Goal: Find specific page/section: Find specific page/section

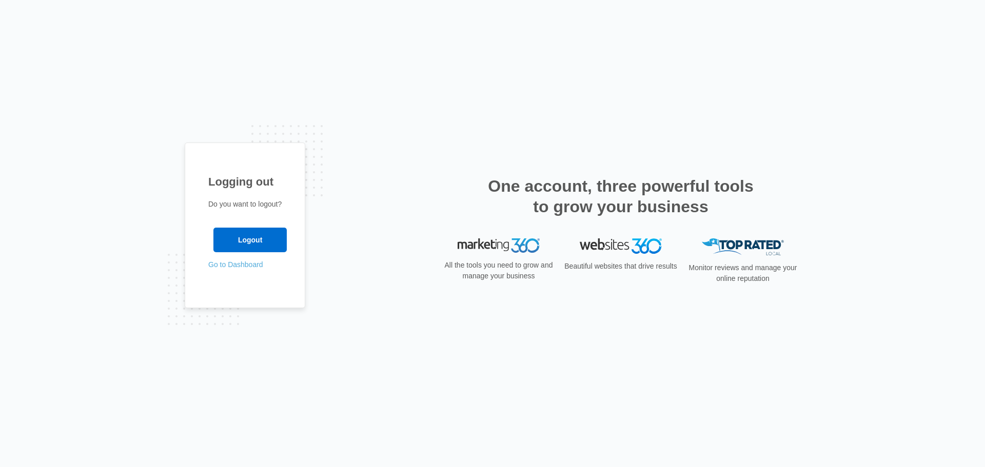
click at [234, 263] on link "Go to Dashboard" at bounding box center [235, 264] width 55 height 8
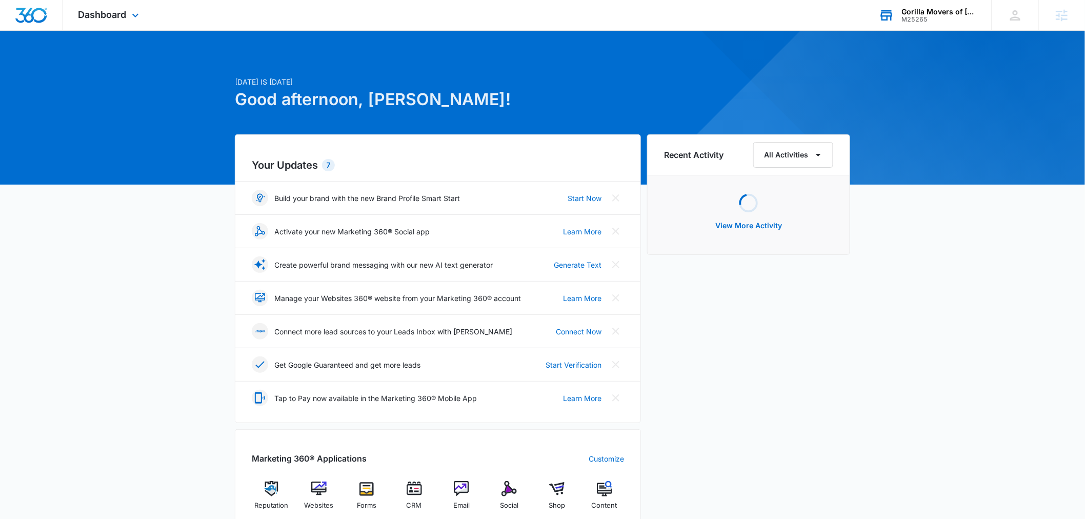
click at [919, 11] on div "Gorilla Movers of Wisconsin, Inc." at bounding box center [939, 12] width 75 height 8
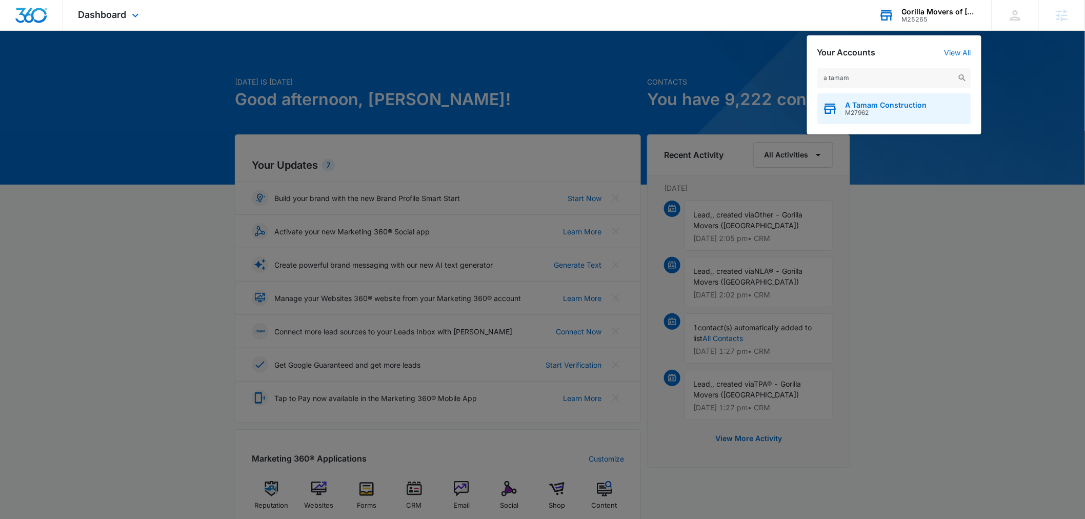
type input "a tamam"
click at [877, 98] on div "A Tamam Construction M27962" at bounding box center [894, 108] width 154 height 31
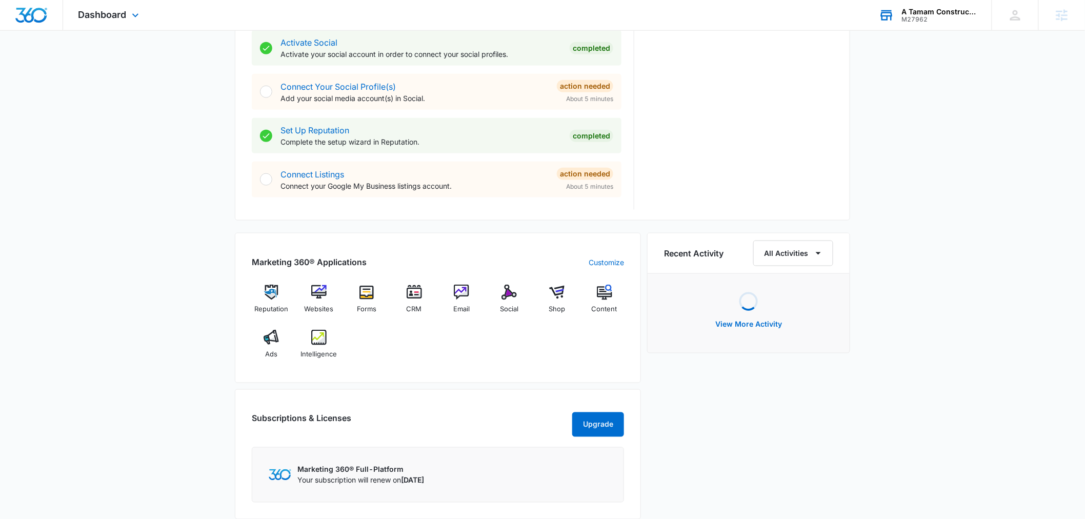
scroll to position [531, 0]
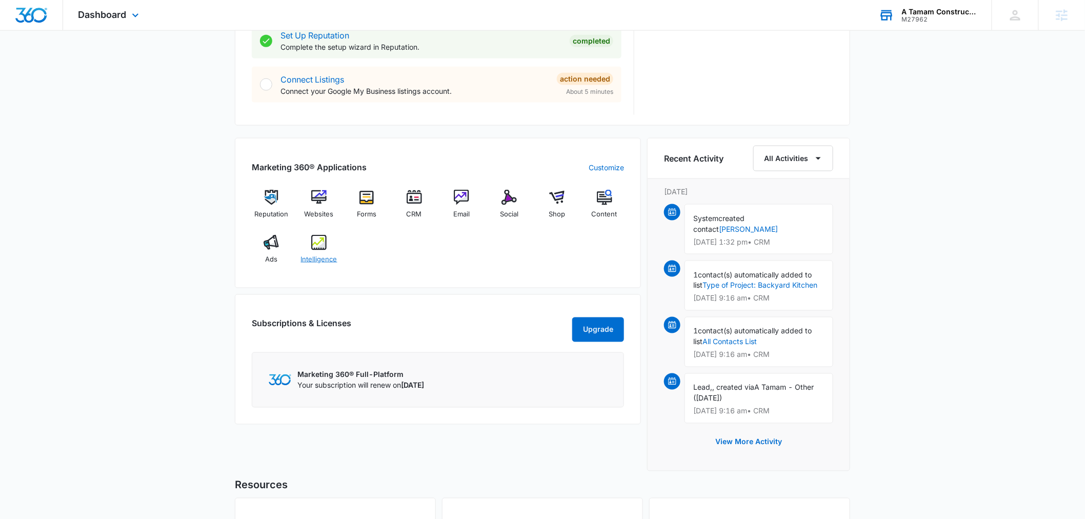
click at [324, 257] on span "Intelligence" at bounding box center [319, 259] width 36 height 10
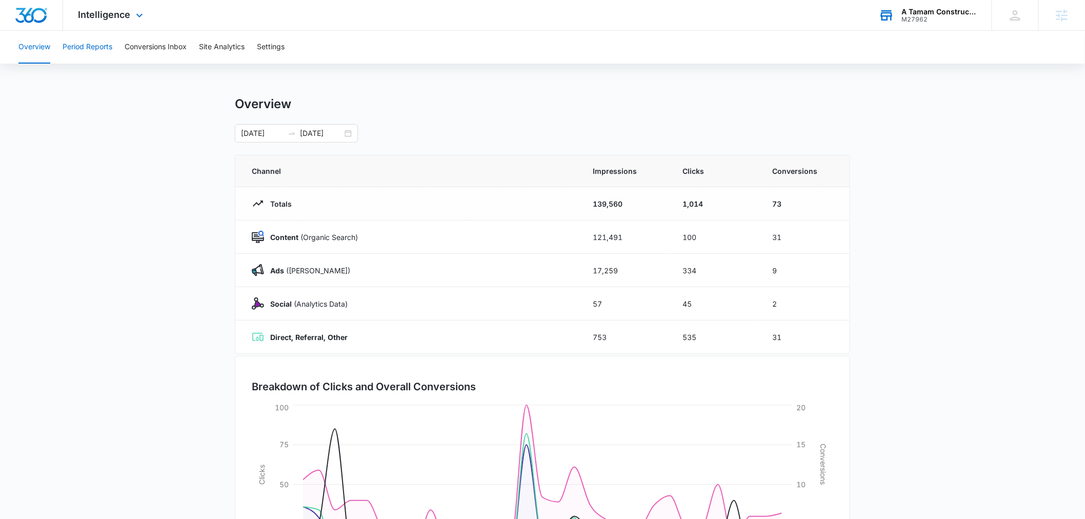
click at [89, 45] on button "Period Reports" at bounding box center [88, 47] width 50 height 33
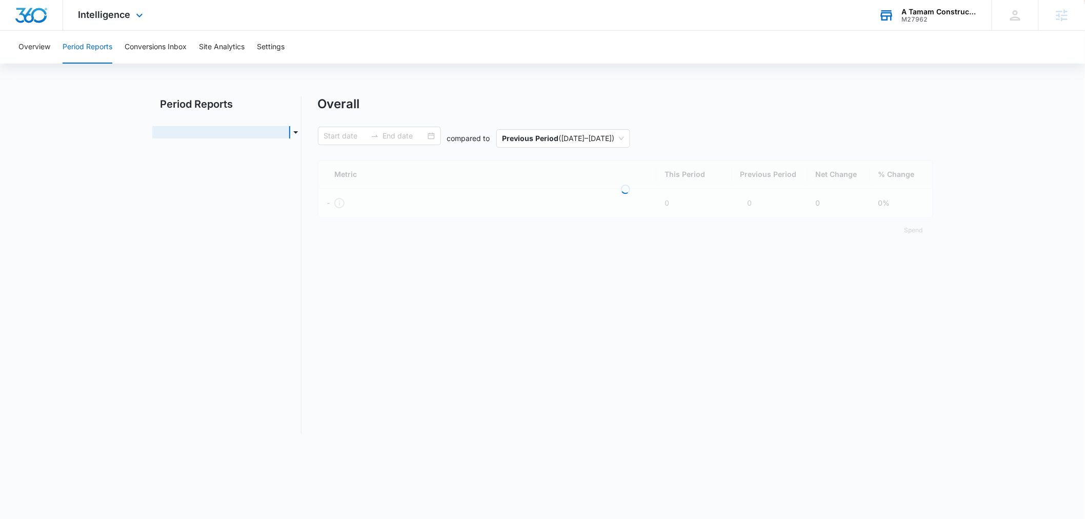
type input "08/03/2025"
type input "09/02/2025"
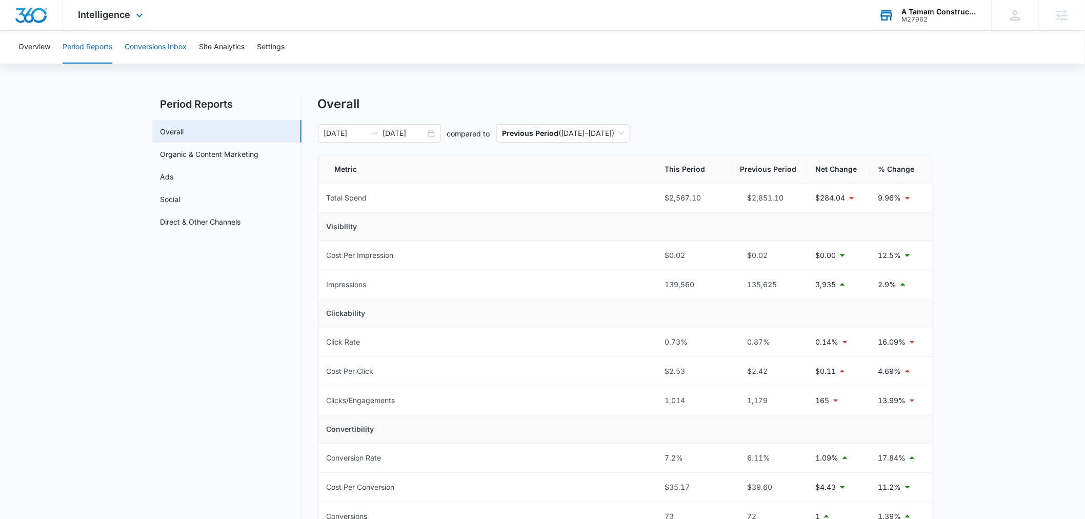
click at [162, 44] on button "Conversions Inbox" at bounding box center [156, 47] width 62 height 33
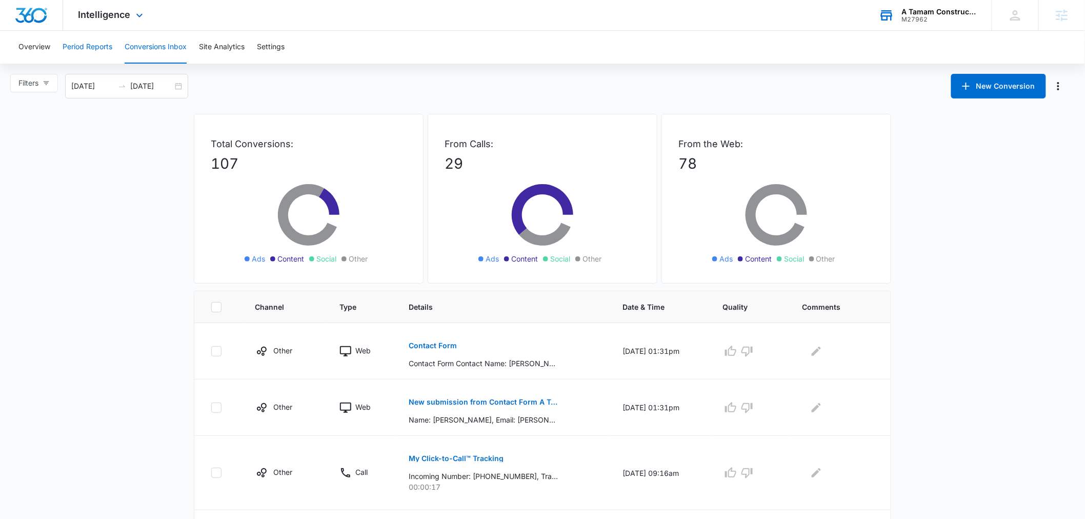
click at [106, 48] on button "Period Reports" at bounding box center [88, 47] width 50 height 33
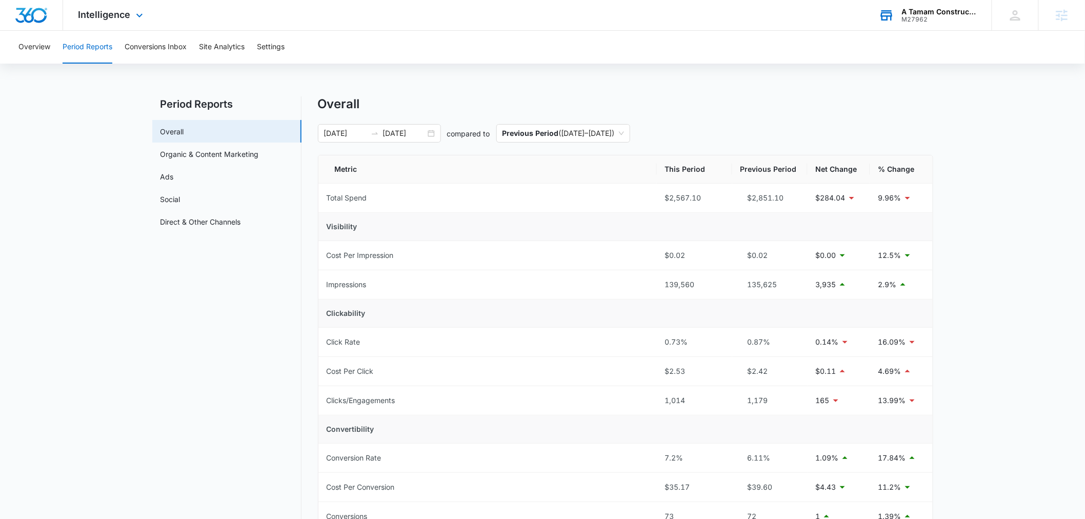
click at [920, 17] on div "M27962" at bounding box center [939, 19] width 75 height 7
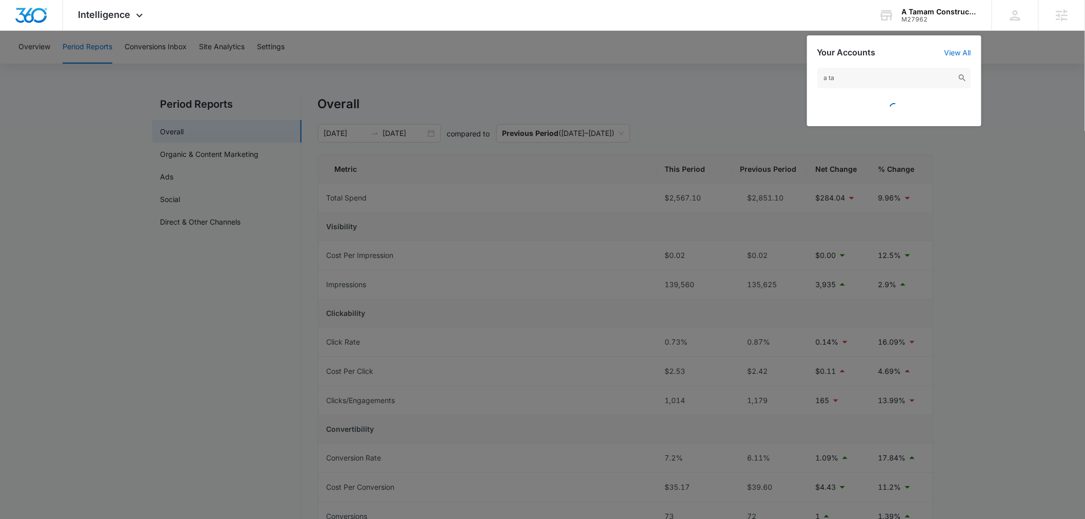
type input "a tam"
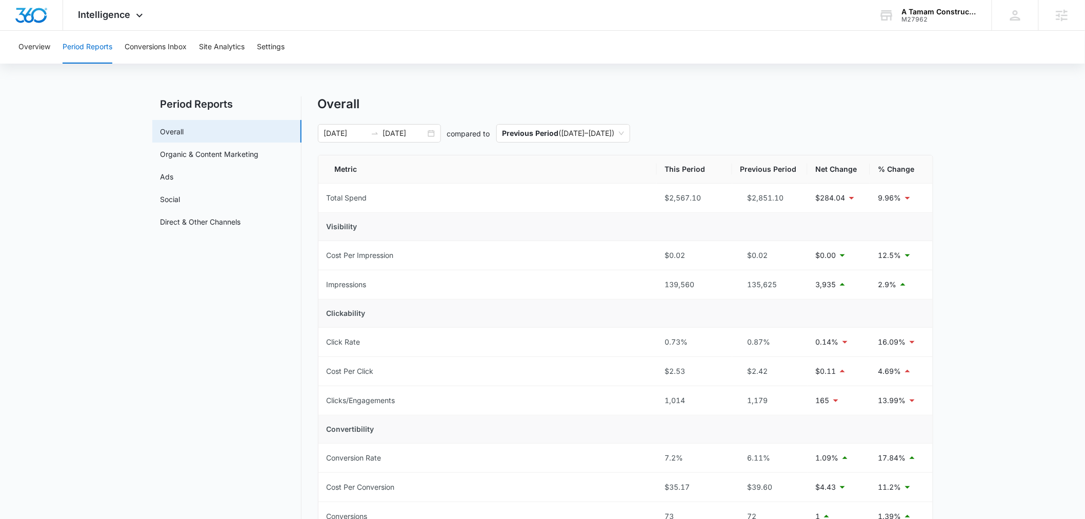
click at [919, 12] on div "A Tamam Construction" at bounding box center [939, 12] width 75 height 8
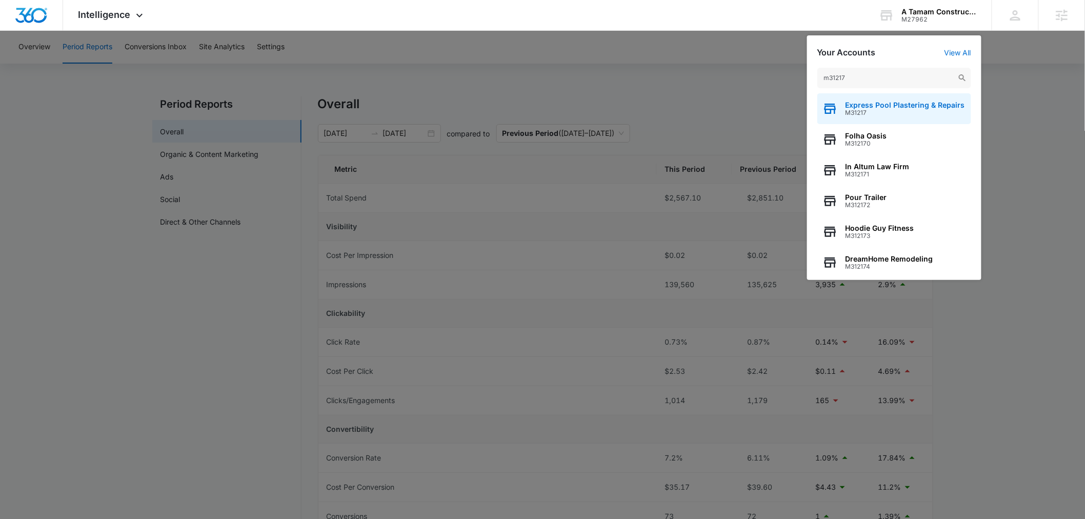
type input "m31217"
click at [867, 110] on span "M31217" at bounding box center [905, 112] width 119 height 7
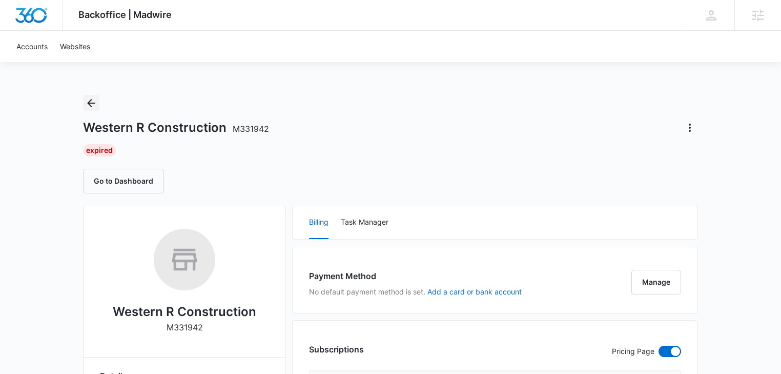
click at [87, 105] on icon "Back" at bounding box center [91, 103] width 12 height 12
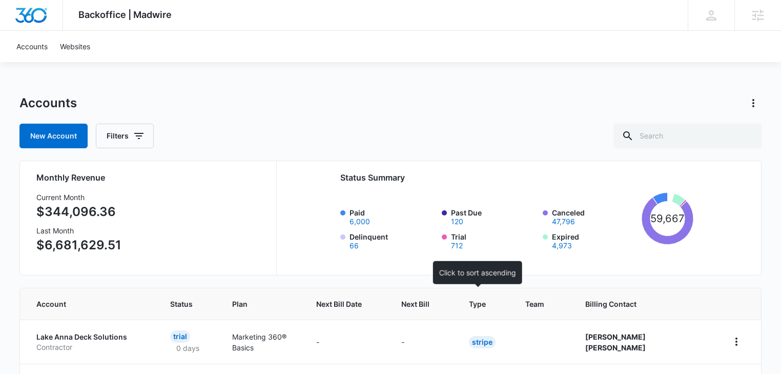
click at [430, 306] on span "Next Bill" at bounding box center [415, 303] width 28 height 11
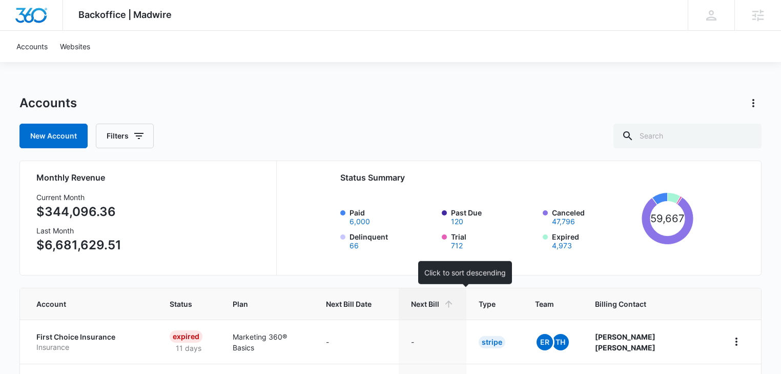
click at [439, 306] on span "Next Bill" at bounding box center [425, 303] width 28 height 11
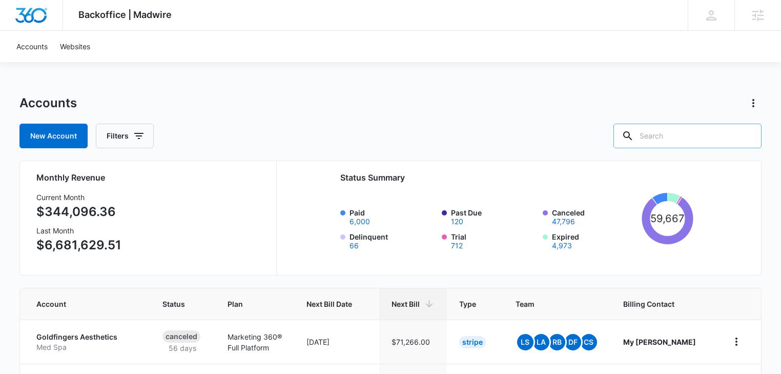
click at [670, 138] on input "text" at bounding box center [688, 136] width 148 height 25
type input "plaster"
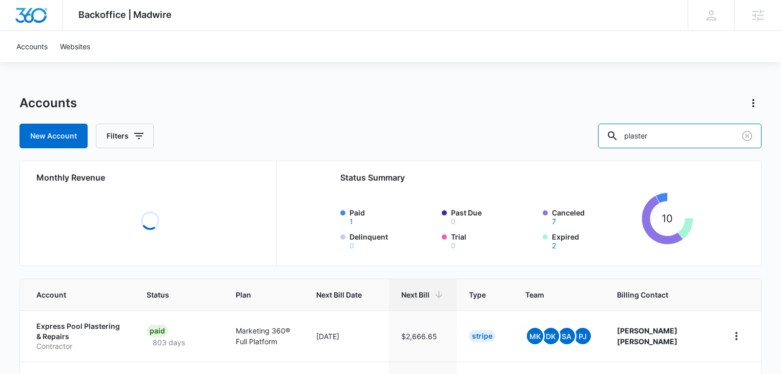
scroll to position [109, 0]
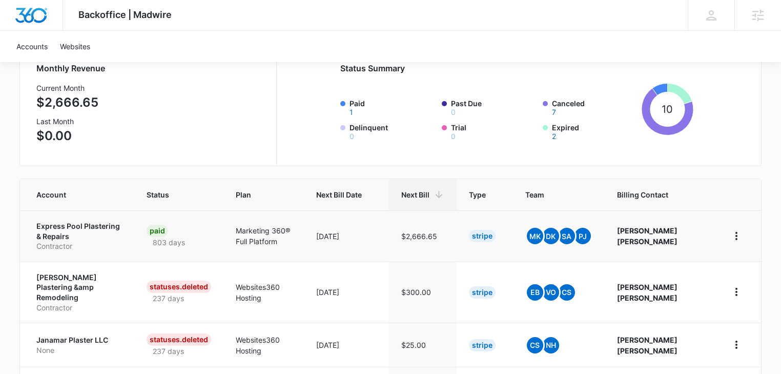
click at [55, 230] on p "Express Pool Plastering & Repairs" at bounding box center [79, 231] width 86 height 20
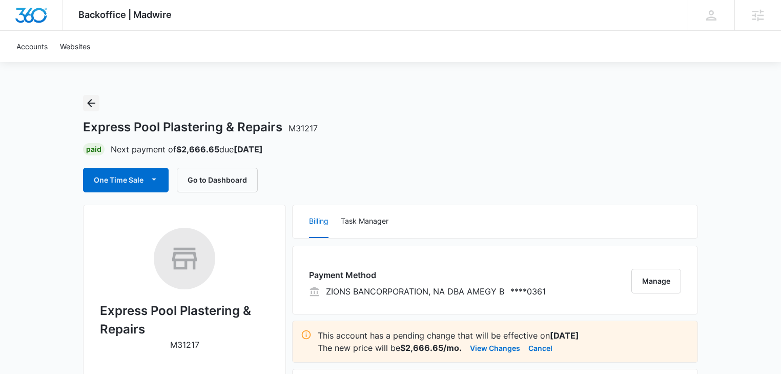
click at [94, 105] on icon "Back" at bounding box center [91, 103] width 12 height 12
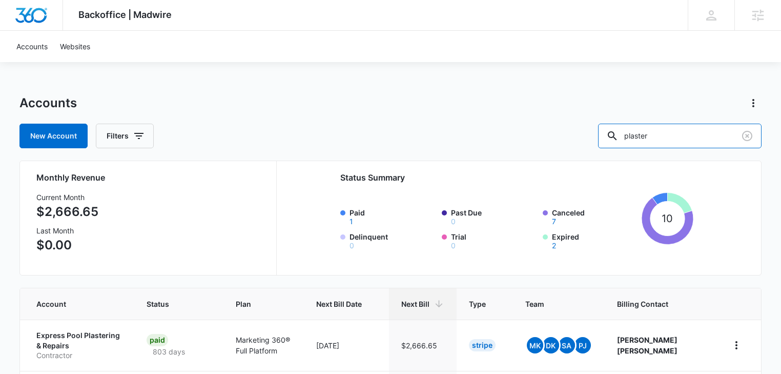
drag, startPoint x: 701, startPoint y: 138, endPoint x: 500, endPoint y: 142, distance: 201.5
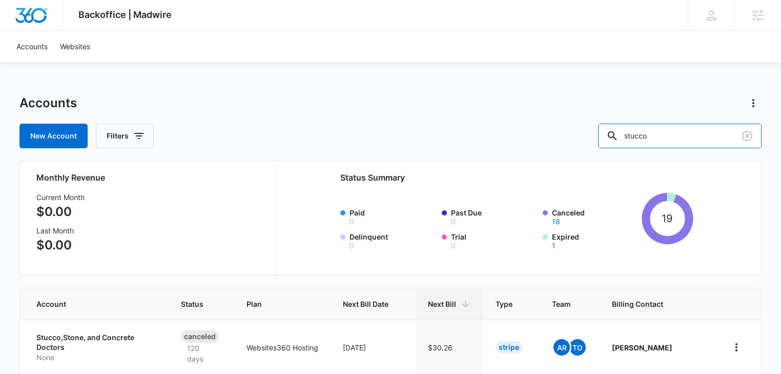
drag, startPoint x: 530, startPoint y: 139, endPoint x: 521, endPoint y: 139, distance: 9.2
click at [521, 139] on div "New Account Filters stucco" at bounding box center [390, 136] width 742 height 25
type input "water"
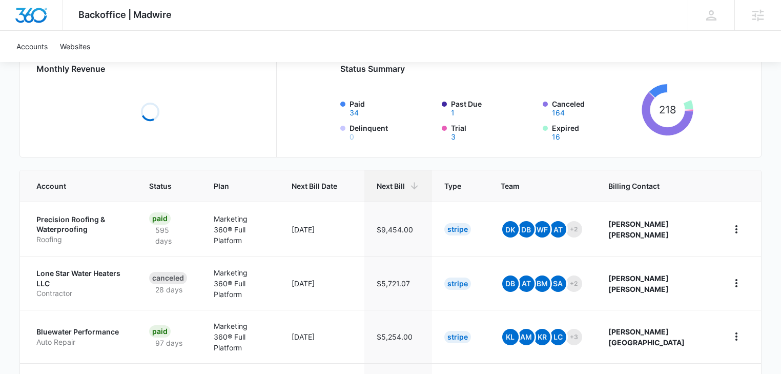
scroll to position [109, 0]
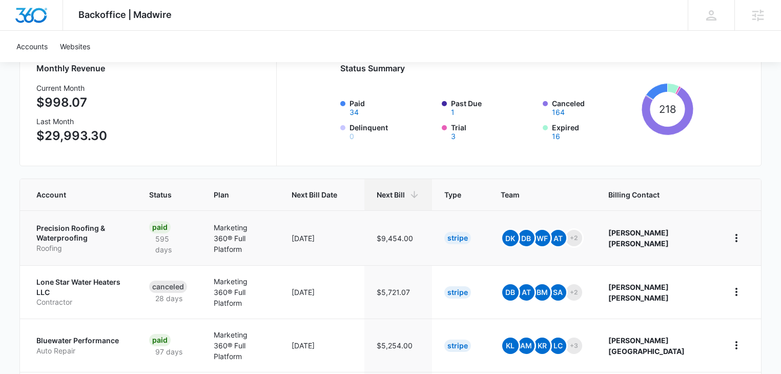
click at [76, 240] on p "Precision Roofing & Waterproofing" at bounding box center [80, 233] width 88 height 20
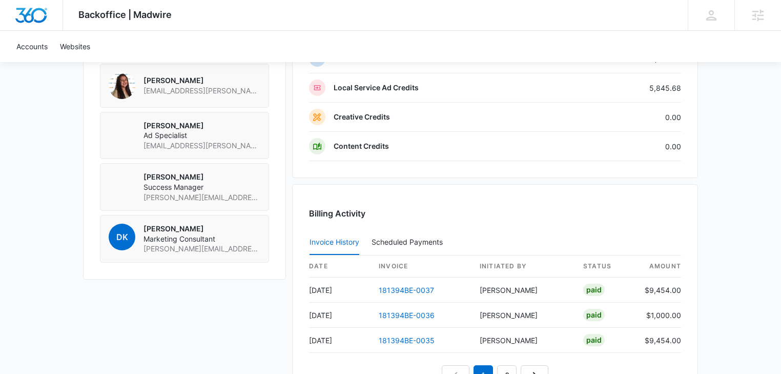
scroll to position [1039, 0]
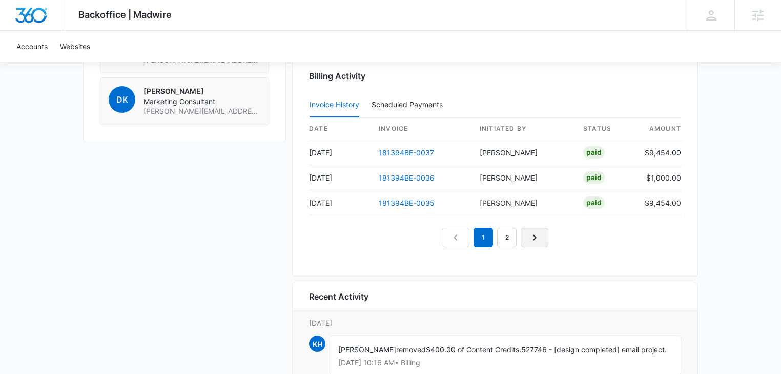
click at [533, 238] on icon "Next Page" at bounding box center [535, 237] width 12 height 12
click at [549, 238] on icon "Next Page" at bounding box center [546, 237] width 12 height 12
click at [427, 235] on icon "Previous Page" at bounding box center [432, 237] width 12 height 12
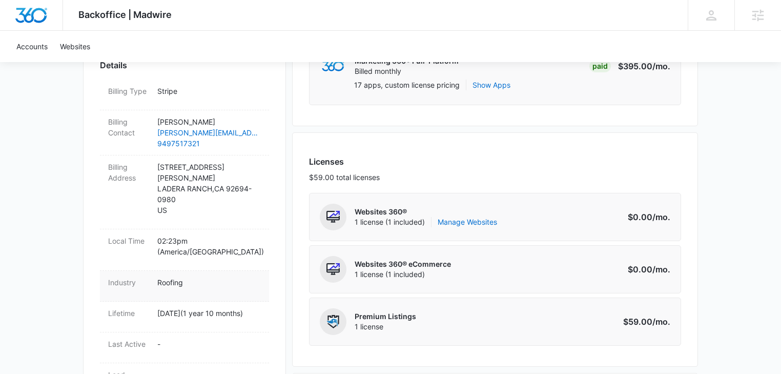
scroll to position [383, 0]
